Goal: Task Accomplishment & Management: Use online tool/utility

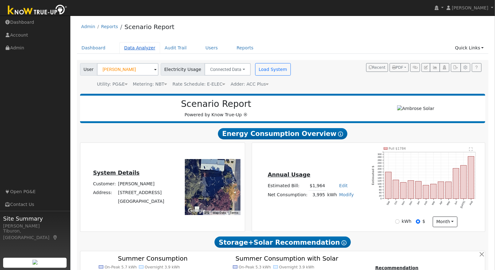
click at [131, 49] on link "Data Analyzer" at bounding box center [140, 48] width 41 height 12
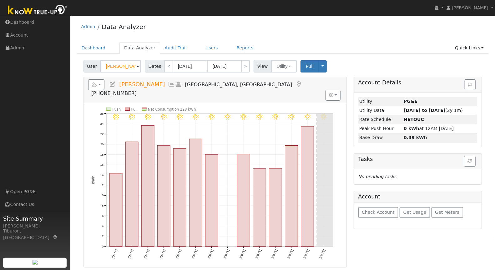
click at [119, 69] on input "[PERSON_NAME]" at bounding box center [120, 66] width 41 height 13
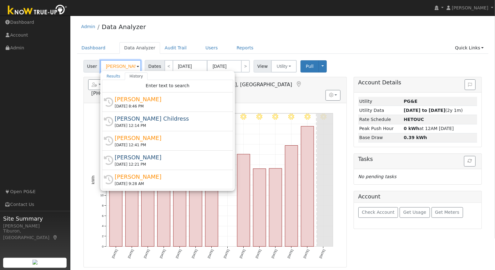
click at [119, 69] on input "[PERSON_NAME]" at bounding box center [120, 66] width 41 height 13
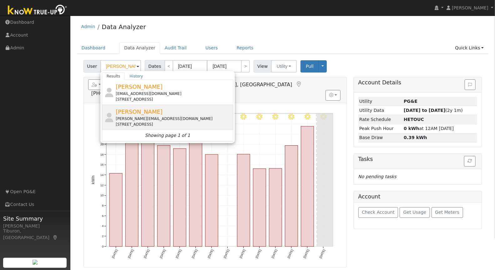
click at [137, 121] on div "[PERSON_NAME][EMAIL_ADDRESS][DOMAIN_NAME]" at bounding box center [174, 119] width 116 height 6
type input "[PERSON_NAME]"
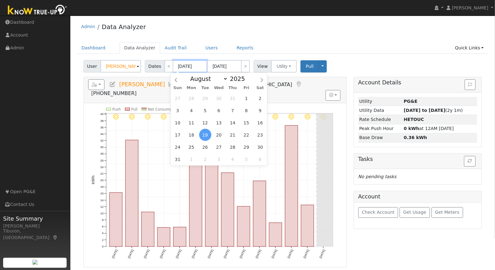
click at [186, 67] on input "08/19/2025" at bounding box center [190, 66] width 34 height 13
click at [247, 80] on span at bounding box center [249, 80] width 4 height 3
type input "2024"
click at [177, 160] on span "1" at bounding box center [178, 159] width 12 height 12
type input "09/01/2024"
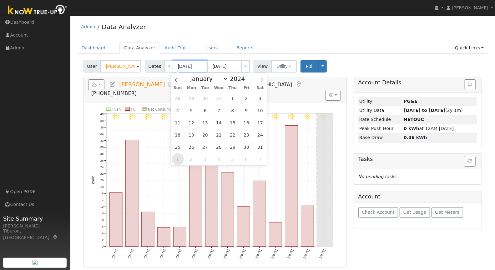
type input "09/30/2024"
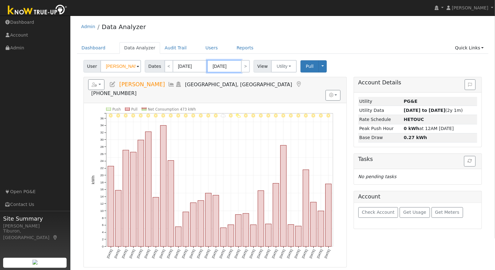
click at [228, 66] on input "09/30/2024" at bounding box center [224, 66] width 34 height 13
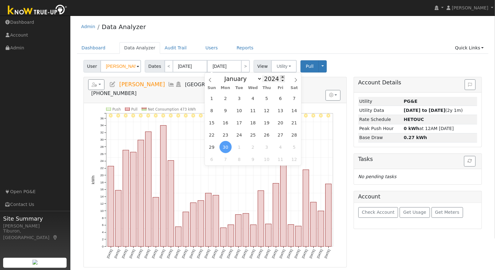
click at [281, 75] on span at bounding box center [283, 76] width 4 height 3
type input "2025"
click at [211, 98] on span "31" at bounding box center [212, 98] width 12 height 12
type input "08/31/2025"
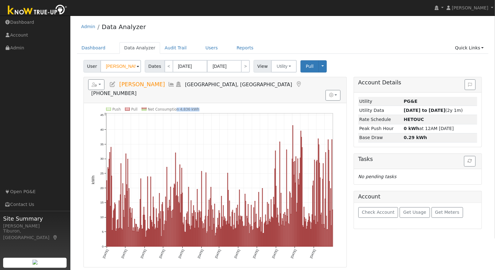
drag, startPoint x: 198, startPoint y: 97, endPoint x: 176, endPoint y: 96, distance: 22.3
click at [176, 108] on icon "Push Pull Net Consumption 4,836 kWh Sun 9/01 Tue 10/01 Fri 11/01 Sun 12/01 Wed …" at bounding box center [215, 188] width 248 height 160
click at [203, 108] on icon "Push Pull Net Consumption 4,836 kWh Sun 9/01 Tue 10/01 Fri 11/01 Sun 12/01 Wed …" at bounding box center [215, 188] width 248 height 160
click at [470, 49] on link "Quick Links" at bounding box center [470, 48] width 38 height 12
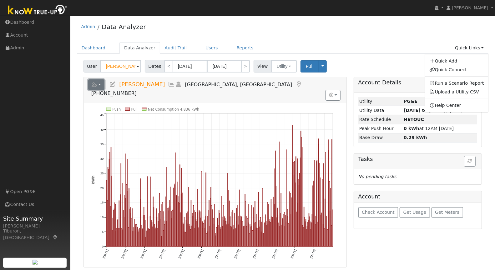
click at [97, 85] on button "button" at bounding box center [96, 84] width 17 height 11
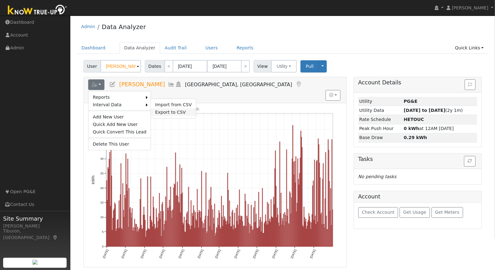
click at [167, 110] on link "Export to CSV" at bounding box center [173, 113] width 45 height 8
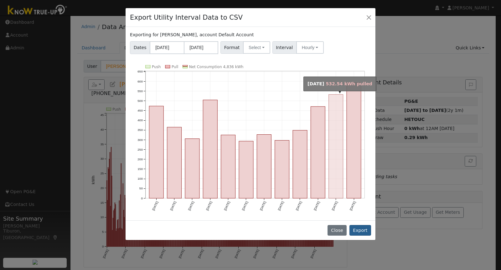
drag, startPoint x: 310, startPoint y: 65, endPoint x: 364, endPoint y: 234, distance: 177.2
click at [364, 234] on div "Export Utility Interval Data to CSV Exporting for Katie Raley, account Default …" at bounding box center [250, 124] width 250 height 233
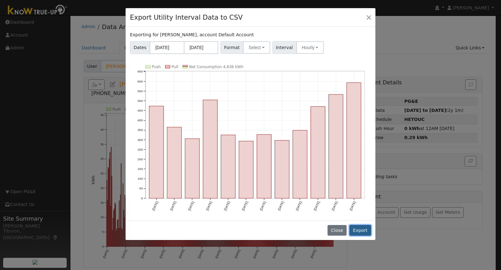
click at [364, 233] on button "Export" at bounding box center [360, 230] width 22 height 11
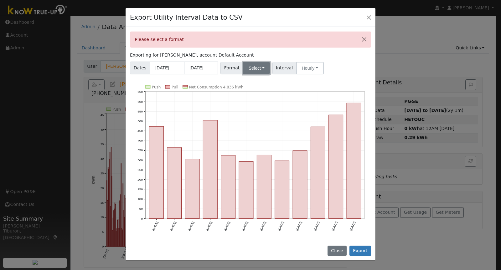
click at [247, 65] on button "Select" at bounding box center [256, 68] width 27 height 13
drag, startPoint x: 255, startPoint y: 120, endPoint x: 278, endPoint y: 141, distance: 31.0
click at [255, 120] on link "Aurora" at bounding box center [264, 121] width 45 height 9
click at [360, 249] on button "Export" at bounding box center [360, 251] width 22 height 11
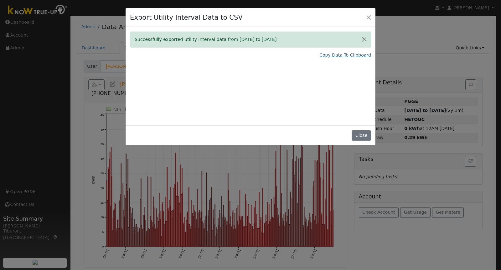
click at [333, 54] on link "Copy Data To Clipboard" at bounding box center [345, 55] width 52 height 7
click at [365, 136] on button "Close" at bounding box center [360, 136] width 19 height 11
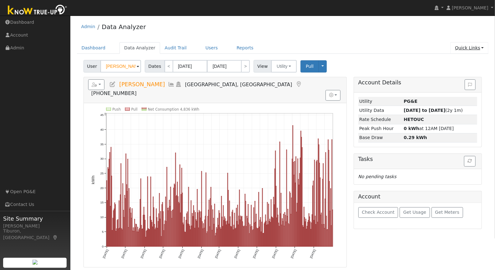
click at [469, 46] on link "Quick Links" at bounding box center [470, 48] width 38 height 12
click at [465, 85] on link "Run a Scenario Report" at bounding box center [457, 83] width 64 height 9
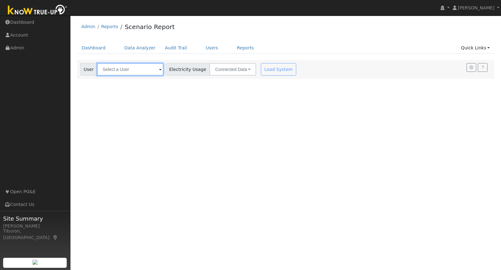
click at [132, 68] on input "text" at bounding box center [130, 69] width 66 height 13
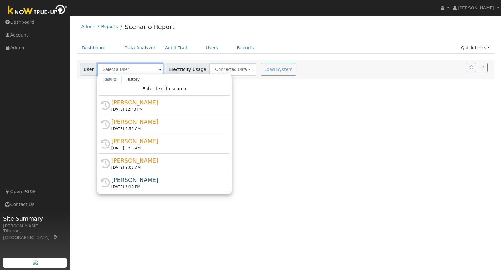
click at [133, 70] on input "text" at bounding box center [130, 69] width 66 height 13
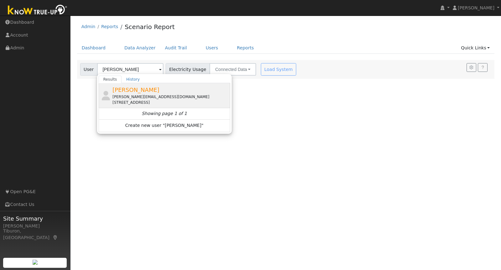
click at [120, 91] on span "[PERSON_NAME]" at bounding box center [135, 90] width 47 height 7
type input "[PERSON_NAME]"
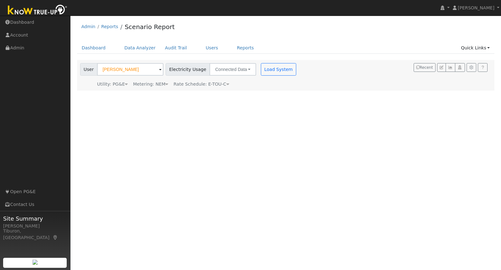
click at [158, 82] on div "Metering: NEM" at bounding box center [150, 84] width 35 height 7
click at [172, 91] on button "NEM" at bounding box center [181, 94] width 25 height 13
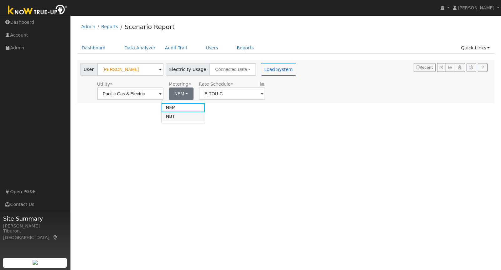
click at [180, 118] on link "NBT" at bounding box center [184, 116] width 44 height 9
type input "E-ELEC"
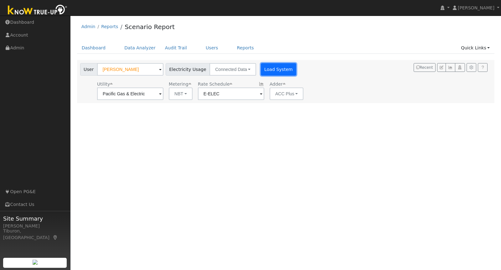
click at [278, 67] on button "Load System" at bounding box center [279, 69] width 36 height 13
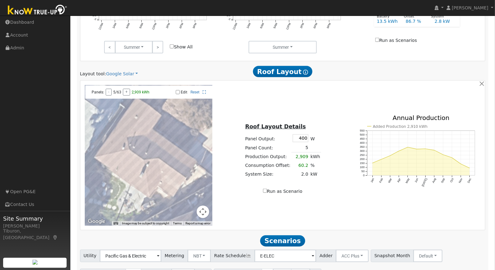
scroll to position [332, 0]
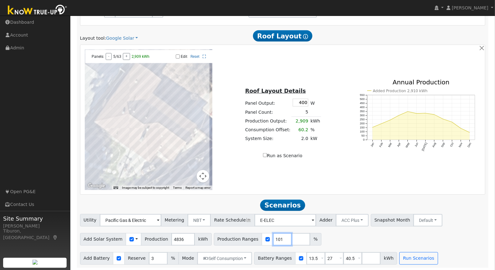
drag, startPoint x: 275, startPoint y: 238, endPoint x: 259, endPoint y: 238, distance: 16.6
click at [273, 238] on input "101" at bounding box center [282, 239] width 19 height 13
drag, startPoint x: 273, startPoint y: 238, endPoint x: 256, endPoint y: 238, distance: 16.9
click at [256, 238] on div "Production Ranges 101 %" at bounding box center [268, 239] width 108 height 13
type input "130"
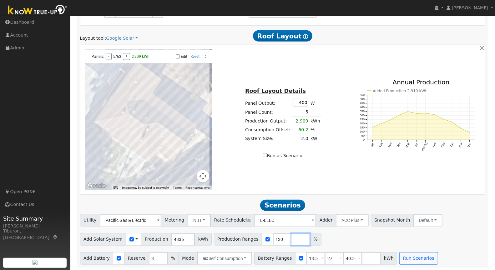
click at [292, 238] on input "number" at bounding box center [301, 239] width 19 height 13
type input "145"
click at [310, 240] on input "number" at bounding box center [319, 239] width 19 height 13
type input "170"
drag, startPoint x: 310, startPoint y: 258, endPoint x: 289, endPoint y: 257, distance: 21.6
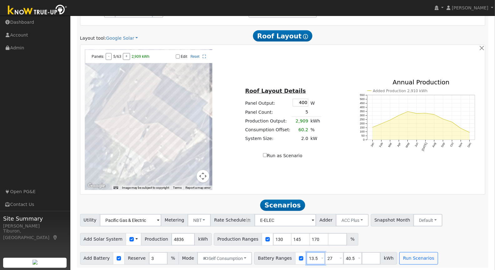
click at [289, 257] on div "Battery Ranges 13.5 Overrides Reserve % Mode None None Self Consumption Peak Sa…" at bounding box center [325, 259] width 143 height 13
type input "16"
drag, startPoint x: 326, startPoint y: 257, endPoint x: 315, endPoint y: 257, distance: 11.0
click at [315, 257] on div "Battery Ranges 16 Overrides Reserve % Mode None None Self Consumption Peak Savi…" at bounding box center [325, 259] width 143 height 13
type input "24"
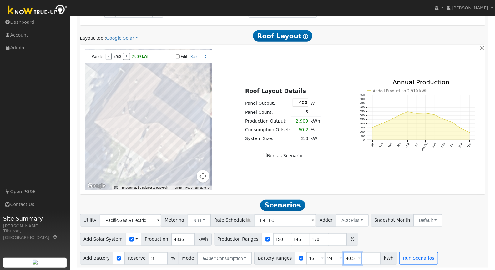
drag, startPoint x: 343, startPoint y: 259, endPoint x: 333, endPoint y: 259, distance: 10.6
click at [333, 259] on div "Battery Ranges 16 Overrides Reserve % Mode None None Self Consumption Peak Savi…" at bounding box center [325, 259] width 143 height 13
type input "0"
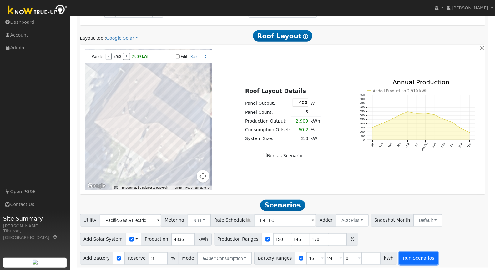
type input "16"
type input "24"
click at [403, 256] on button "Run Scenarios" at bounding box center [419, 259] width 38 height 13
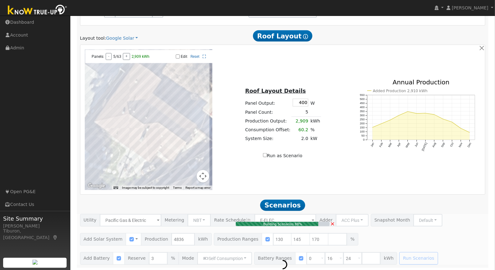
type input "4.2"
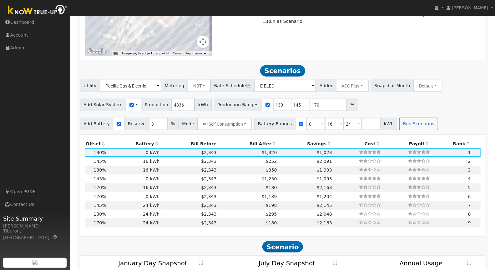
scroll to position [512, 0]
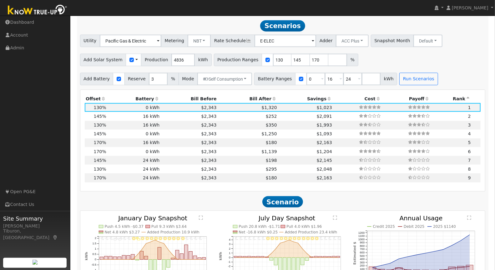
click at [254, 98] on th "Bill After" at bounding box center [248, 99] width 60 height 9
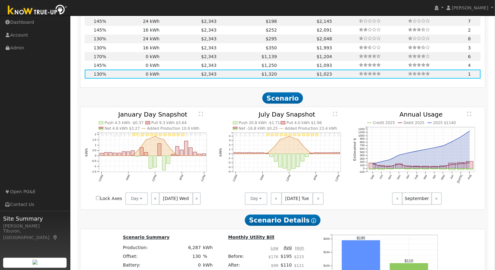
scroll to position [483, 0]
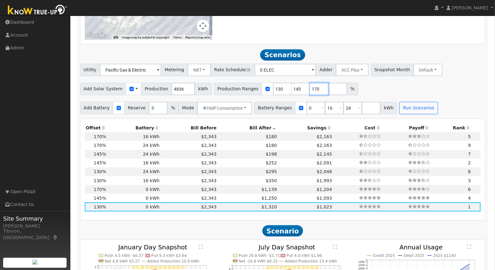
click at [311, 88] on input "170" at bounding box center [319, 89] width 19 height 13
type input "174"
drag, startPoint x: 292, startPoint y: 85, endPoint x: 267, endPoint y: 86, distance: 25.0
click at [267, 86] on div "Production Ranges 130 145 174 %" at bounding box center [286, 89] width 145 height 13
drag, startPoint x: 292, startPoint y: 88, endPoint x: 275, endPoint y: 87, distance: 17.2
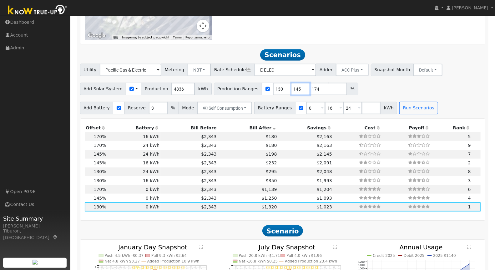
click at [275, 87] on div "Production Ranges 130 145 174 %" at bounding box center [286, 89] width 145 height 13
type input "174"
drag, startPoint x: 274, startPoint y: 88, endPoint x: 259, endPoint y: 87, distance: 16.0
click at [259, 87] on div "Production Ranges 130 174 %" at bounding box center [277, 89] width 126 height 13
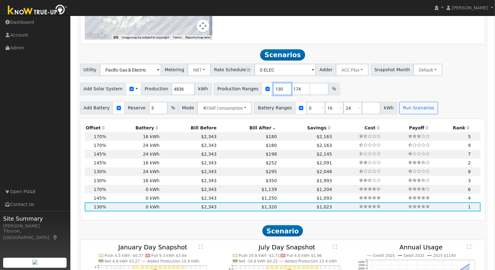
type input "174"
drag, startPoint x: 308, startPoint y: 108, endPoint x: 289, endPoint y: 107, distance: 19.4
click at [289, 107] on div "Battery Ranges 0 Overrides Reserve % Mode None None Self Consumption Peak Savin…" at bounding box center [325, 108] width 143 height 13
type input "16"
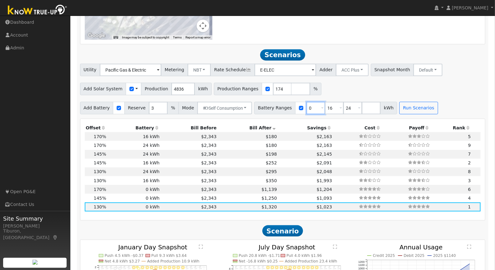
type input "24"
type input "16"
drag, startPoint x: 326, startPoint y: 107, endPoint x: 309, endPoint y: 106, distance: 17.5
click at [309, 106] on div "Battery Ranges 16 Overrides Reserve % Mode None None Self Consumption Peak Savi…" at bounding box center [316, 108] width 125 height 13
click at [365, 107] on button "Run Scenarios" at bounding box center [382, 108] width 38 height 13
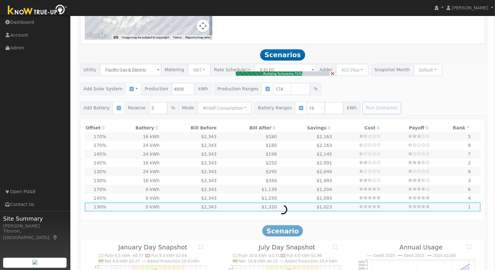
type input "5.6"
type input "$19,635"
type input "$11,651"
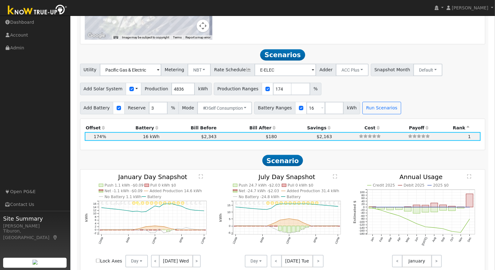
scroll to position [512, 0]
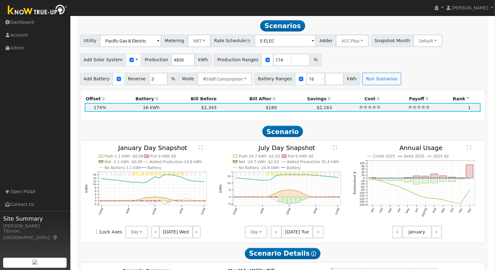
click at [199, 147] on text "" at bounding box center [201, 148] width 4 height 5
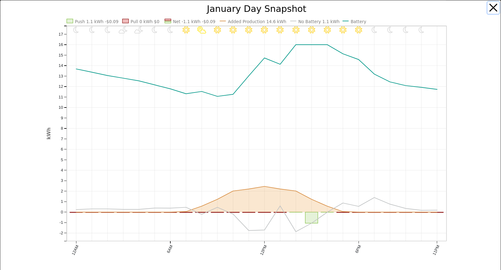
click at [487, 8] on button "button" at bounding box center [493, 8] width 12 height 12
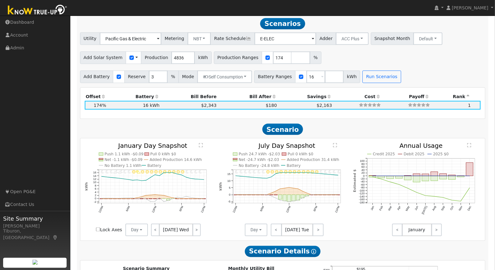
click at [337, 145] on text "" at bounding box center [335, 145] width 4 height 5
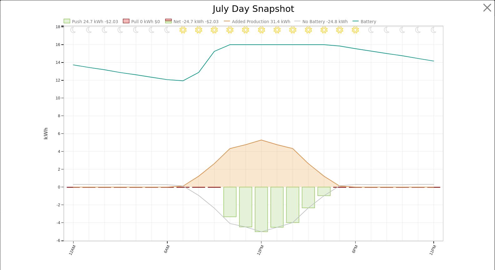
scroll to position [516, 0]
click at [491, 6] on button "button" at bounding box center [493, 8] width 12 height 12
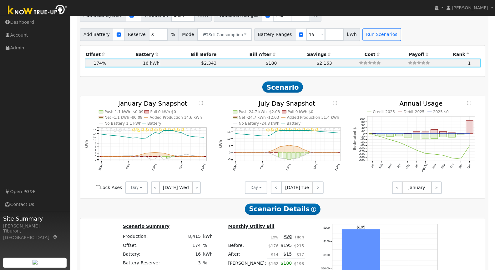
scroll to position [556, 0]
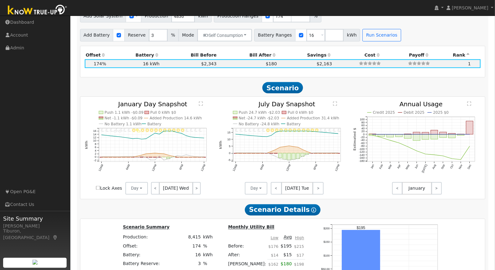
click at [175, 187] on span "[DATE] Wed" at bounding box center [176, 188] width 34 height 13
click at [196, 189] on link ">" at bounding box center [197, 188] width 8 height 13
click at [156, 188] on link "<" at bounding box center [155, 188] width 9 height 13
click at [140, 187] on button "Day" at bounding box center [137, 188] width 23 height 13
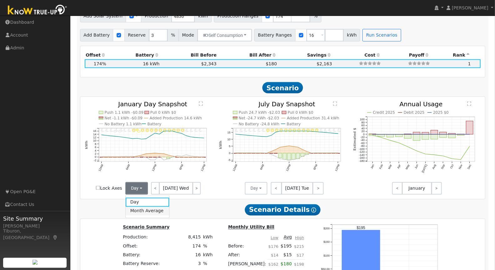
click at [142, 209] on link "Month Average" at bounding box center [148, 211] width 44 height 9
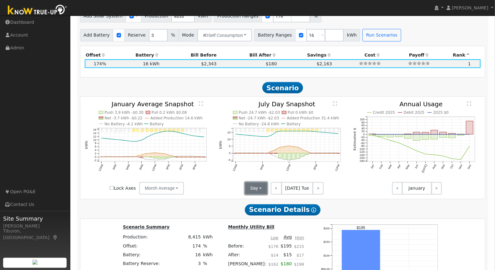
click at [255, 189] on button "Day" at bounding box center [256, 188] width 23 height 13
click at [265, 209] on link "Month Average" at bounding box center [268, 211] width 44 height 9
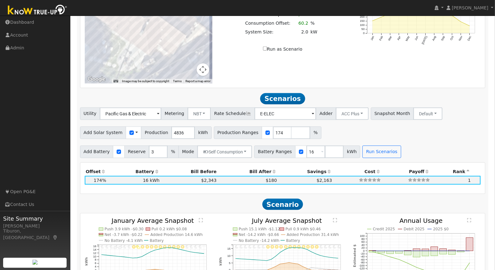
scroll to position [455, 0]
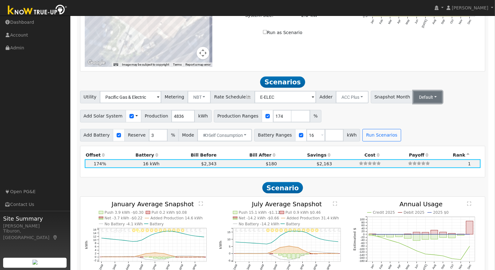
click at [414, 97] on button "Default" at bounding box center [428, 97] width 29 height 13
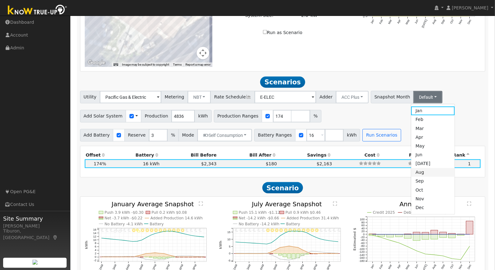
click at [413, 174] on link "Aug" at bounding box center [434, 172] width 44 height 9
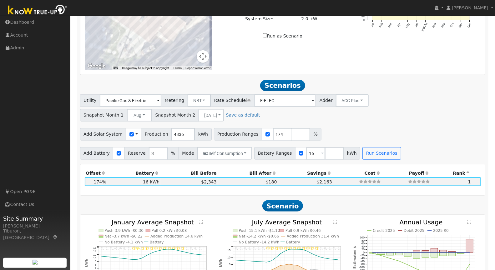
scroll to position [439, 0]
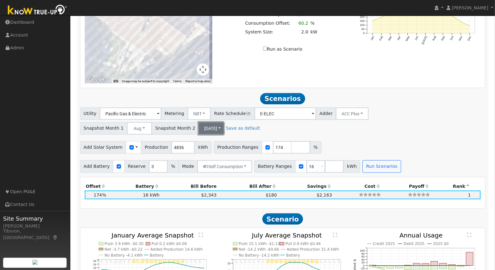
click at [199, 126] on button "[DATE]" at bounding box center [211, 128] width 25 height 13
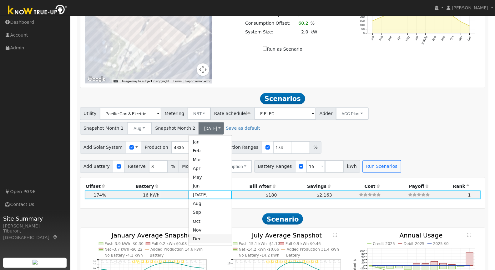
click at [213, 237] on link "Dec" at bounding box center [211, 239] width 44 height 9
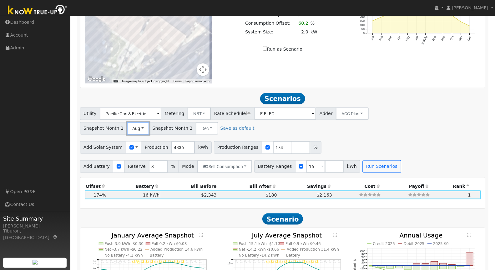
drag, startPoint x: 132, startPoint y: 127, endPoint x: 138, endPoint y: 144, distance: 17.1
click at [132, 128] on button "Aug" at bounding box center [138, 128] width 23 height 13
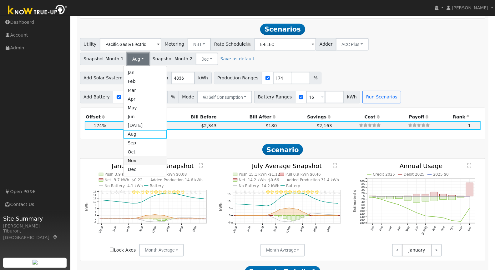
scroll to position [508, 0]
click at [143, 169] on link "Dec" at bounding box center [146, 170] width 44 height 9
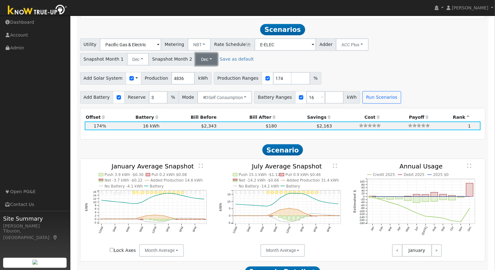
click at [202, 57] on button "Dec" at bounding box center [207, 59] width 22 height 13
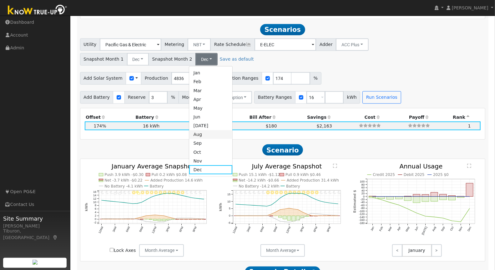
click at [203, 133] on link "Aug" at bounding box center [211, 135] width 44 height 9
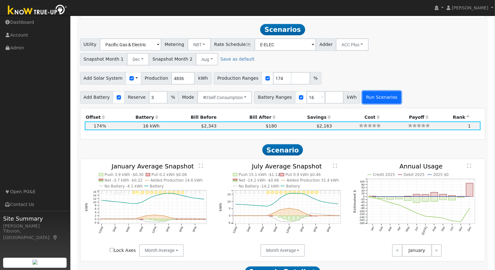
click at [366, 96] on button "Run Scenarios" at bounding box center [382, 97] width 38 height 13
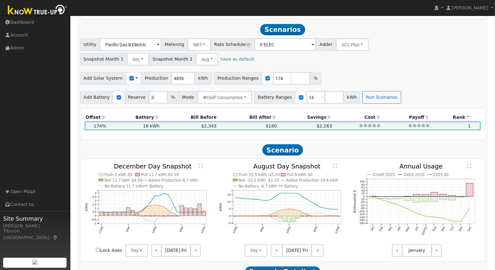
scroll to position [512, 0]
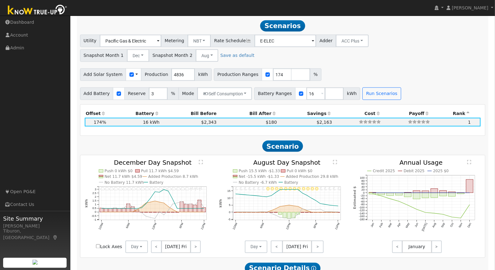
click at [201, 160] on text "" at bounding box center [201, 162] width 4 height 5
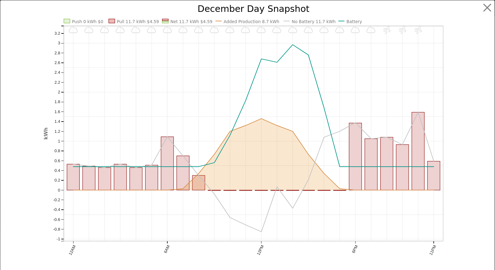
scroll to position [514, 0]
click at [492, 7] on button "button" at bounding box center [493, 8] width 12 height 12
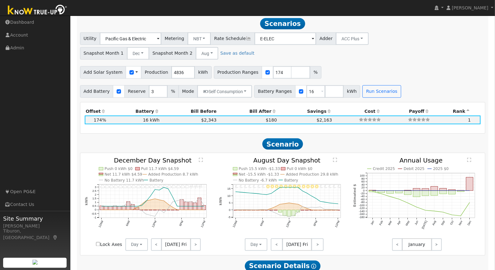
click at [336, 158] on text "" at bounding box center [335, 160] width 4 height 5
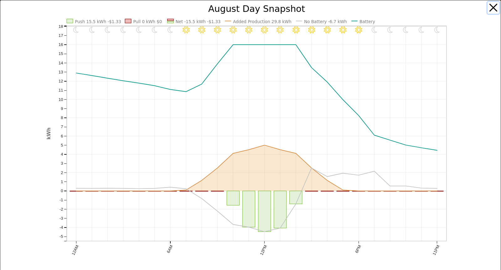
click at [493, 11] on button "button" at bounding box center [493, 8] width 12 height 12
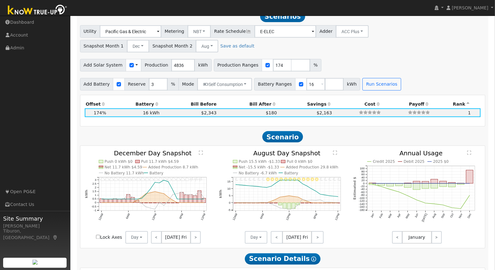
scroll to position [527, 0]
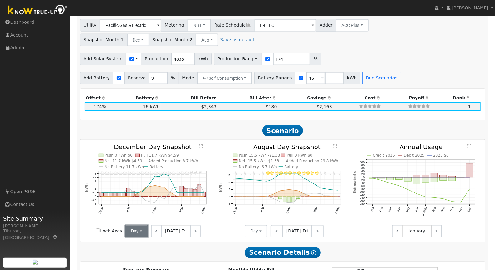
click at [133, 230] on button "Day" at bounding box center [137, 231] width 23 height 13
click at [156, 253] on link "Month Average" at bounding box center [148, 254] width 44 height 9
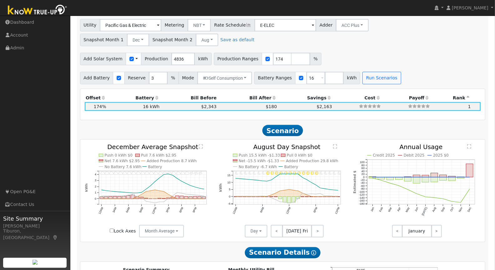
click at [303, 229] on span "[DATE] Fri" at bounding box center [297, 231] width 29 height 13
click at [253, 231] on button "Day" at bounding box center [256, 231] width 23 height 13
click at [271, 253] on link "Month Average" at bounding box center [268, 254] width 44 height 9
click at [203, 146] on text "" at bounding box center [201, 147] width 4 height 5
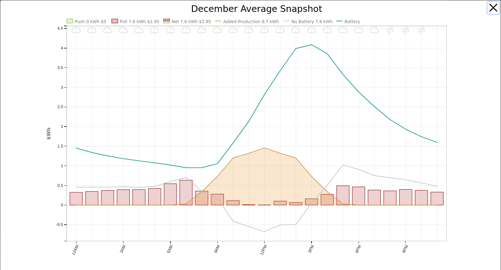
drag, startPoint x: 487, startPoint y: 6, endPoint x: 487, endPoint y: 9, distance: 3.1
click at [487, 6] on button "button" at bounding box center [493, 8] width 12 height 12
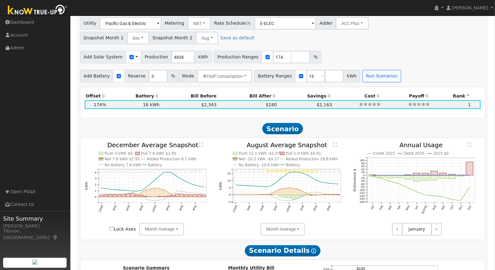
click at [334, 141] on div "Invalid date - undefined Invalid date - Windy Invalid date - Windy Invalid date…" at bounding box center [282, 189] width 405 height 102
click at [336, 145] on text "" at bounding box center [335, 145] width 4 height 5
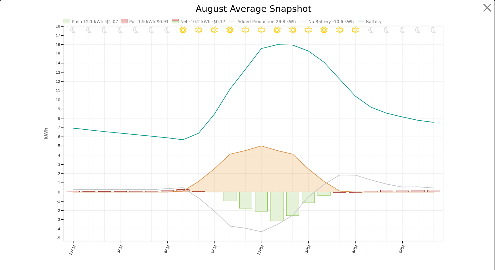
scroll to position [531, 0]
click at [489, 8] on button "button" at bounding box center [493, 8] width 12 height 12
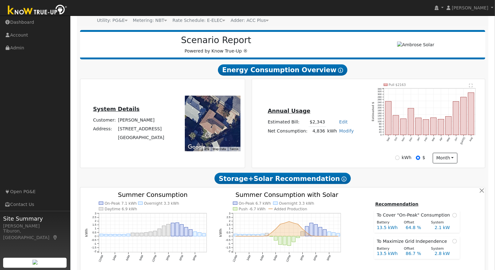
scroll to position [0, 0]
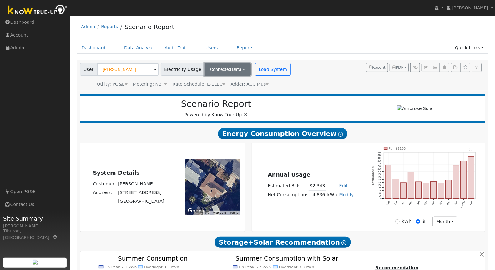
click at [231, 70] on button "Connected Data" at bounding box center [228, 69] width 46 height 13
click at [224, 91] on link "Estimated Data" at bounding box center [228, 92] width 44 height 9
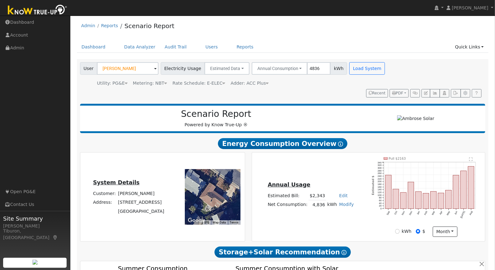
scroll to position [1, 0]
click at [315, 68] on input "4836" at bounding box center [318, 68] width 23 height 13
click at [309, 67] on input "4836" at bounding box center [318, 68] width 23 height 13
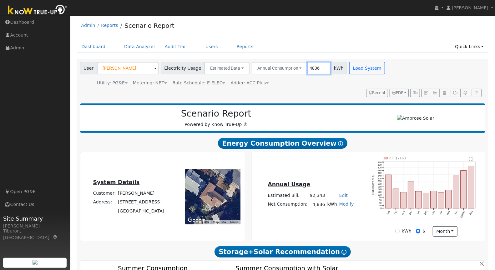
click at [309, 67] on input "4836" at bounding box center [318, 68] width 23 height 13
drag, startPoint x: 313, startPoint y: 67, endPoint x: 280, endPoint y: 64, distance: 32.7
click at [280, 64] on div "Annual Consumption Annual Consumption Monthly Bill 1000 kWh" at bounding box center [300, 68] width 96 height 13
click at [307, 67] on input "4836" at bounding box center [318, 68] width 23 height 13
type input "5836"
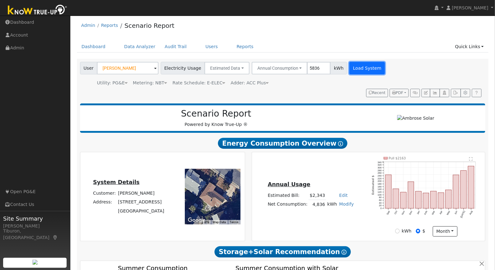
click at [355, 68] on button "Load System" at bounding box center [368, 68] width 36 height 13
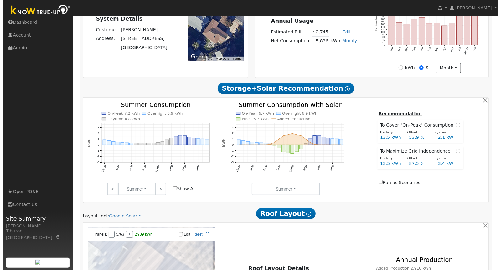
scroll to position [0, 0]
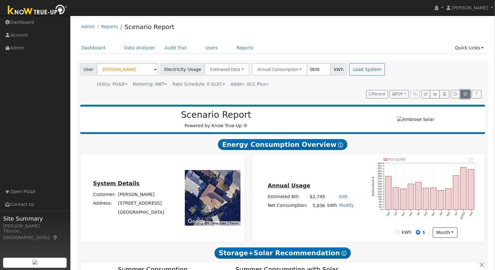
click at [466, 92] on icon "button" at bounding box center [466, 94] width 5 height 4
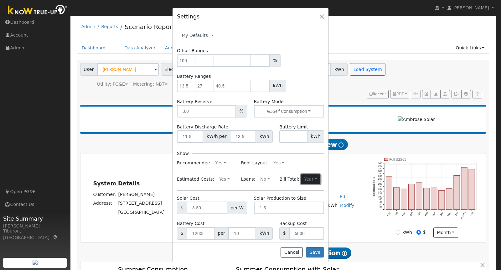
click at [307, 177] on button "Year" at bounding box center [310, 180] width 19 height 10
click at [325, 15] on button "button" at bounding box center [321, 16] width 9 height 9
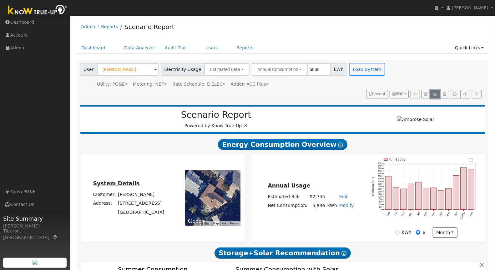
click at [437, 95] on icon "button" at bounding box center [435, 94] width 5 height 4
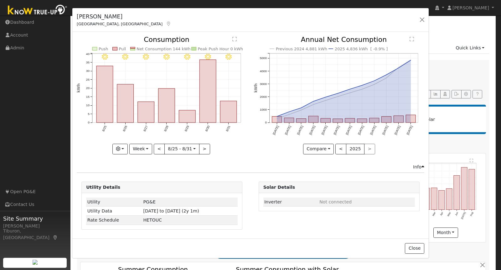
click at [289, 227] on div "Solar Details Inverter Not connected" at bounding box center [338, 206] width 167 height 48
click at [419, 245] on button "Close" at bounding box center [414, 249] width 19 height 11
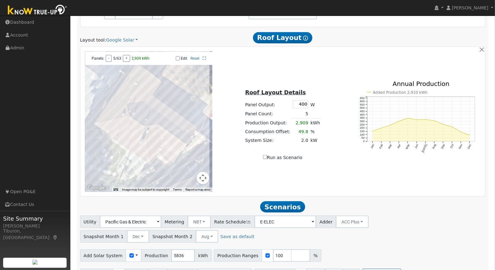
scroll to position [357, 0]
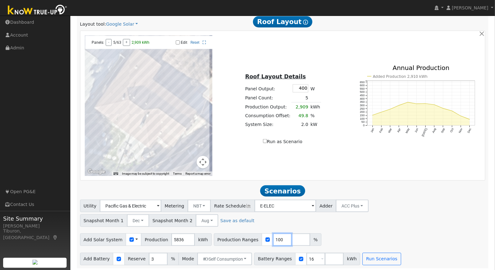
drag, startPoint x: 274, startPoint y: 240, endPoint x: 263, endPoint y: 238, distance: 11.8
click at [263, 238] on div "Production Ranges 100 %" at bounding box center [268, 240] width 108 height 13
click at [275, 238] on input "100" at bounding box center [282, 240] width 19 height 13
drag, startPoint x: 275, startPoint y: 239, endPoint x: 253, endPoint y: 236, distance: 22.4
click at [253, 236] on div "Production Ranges 100 %" at bounding box center [268, 240] width 108 height 13
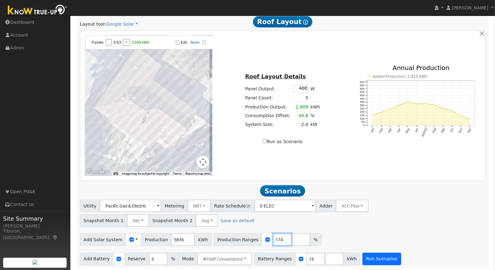
type input "174"
click at [374, 259] on button "Run Scenarios" at bounding box center [382, 259] width 38 height 13
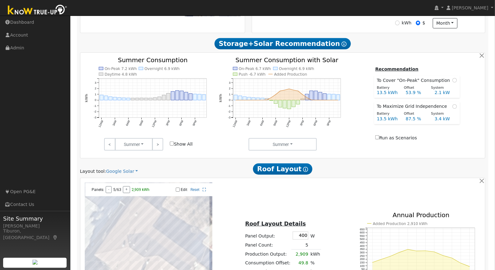
scroll to position [60, 0]
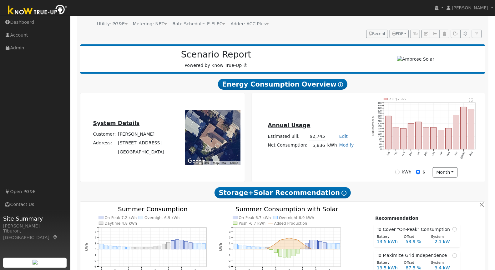
type input "6.8"
type input "$23,695"
type input "$12,869"
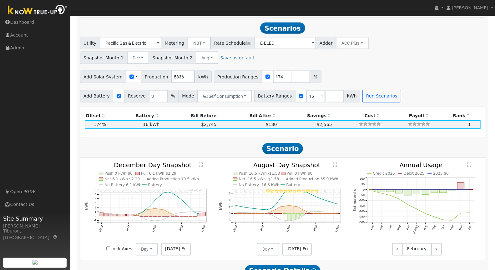
scroll to position [522, 0]
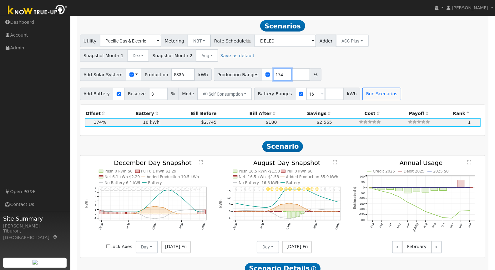
drag, startPoint x: 274, startPoint y: 72, endPoint x: 251, endPoint y: 68, distance: 23.2
click at [251, 69] on div "Production Ranges 174 %" at bounding box center [268, 75] width 108 height 13
type input "1"
